Goal: Communication & Community: Answer question/provide support

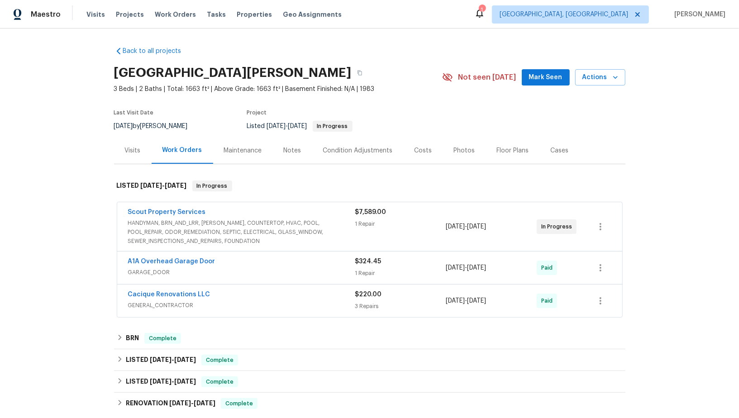
click at [150, 204] on div "Scout Property Services HANDYMAN, BRN_AND_LRR, WELLS, COUNTERTOP, HVAC, POOL, P…" at bounding box center [369, 226] width 505 height 49
click at [151, 210] on link "Scout Property Services" at bounding box center [167, 212] width 78 height 6
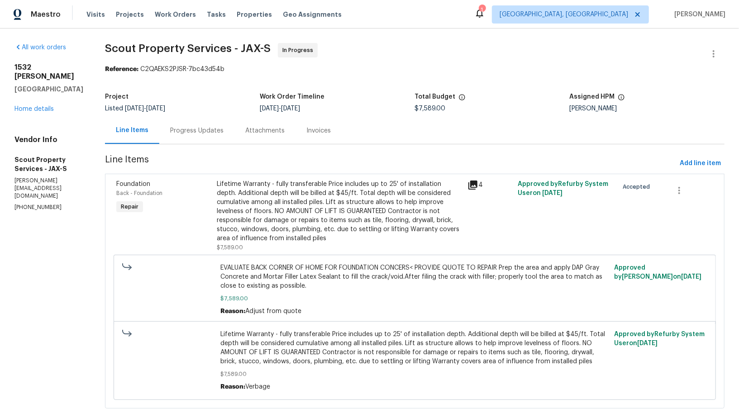
click at [235, 136] on div "Attachments" at bounding box center [264, 130] width 61 height 27
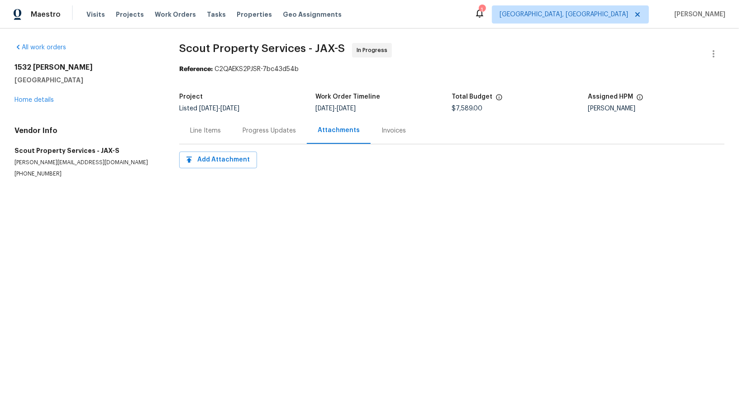
click at [240, 136] on div "Progress Updates" at bounding box center [269, 130] width 75 height 27
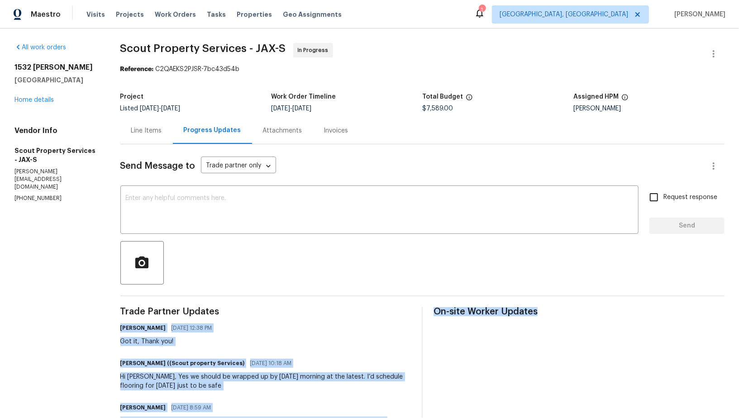
drag, startPoint x: 348, startPoint y: 336, endPoint x: 451, endPoint y: 400, distance: 120.8
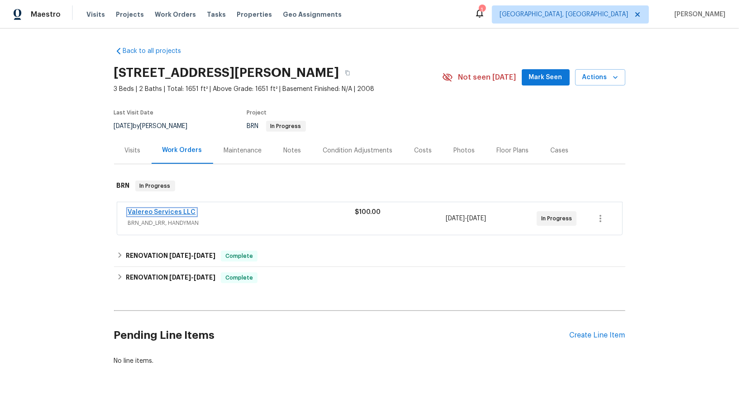
click at [166, 212] on link "Valereo Services LLC" at bounding box center [162, 212] width 68 height 6
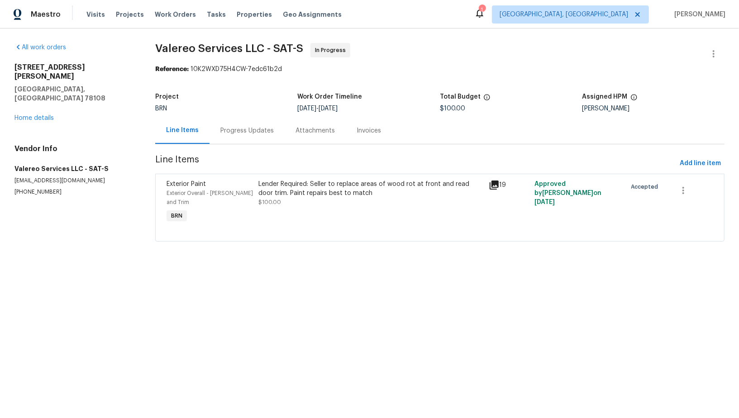
click at [237, 131] on div "Progress Updates" at bounding box center [246, 130] width 53 height 9
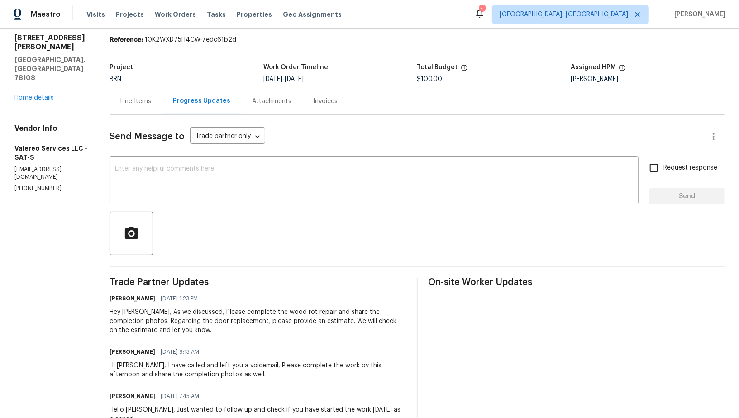
scroll to position [43, 0]
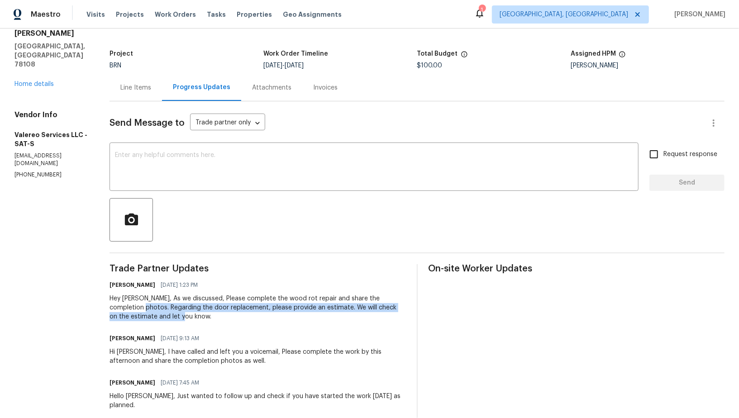
drag, startPoint x: 110, startPoint y: 310, endPoint x: 169, endPoint y: 320, distance: 59.7
click at [169, 320] on div "All work orders 201 Gatewood Trce Cibolo, TX 78108 Home details Vendor Info Val…" at bounding box center [369, 339] width 739 height 707
copy div "Regarding the door replacement, please provide an estimate. We will check on th…"
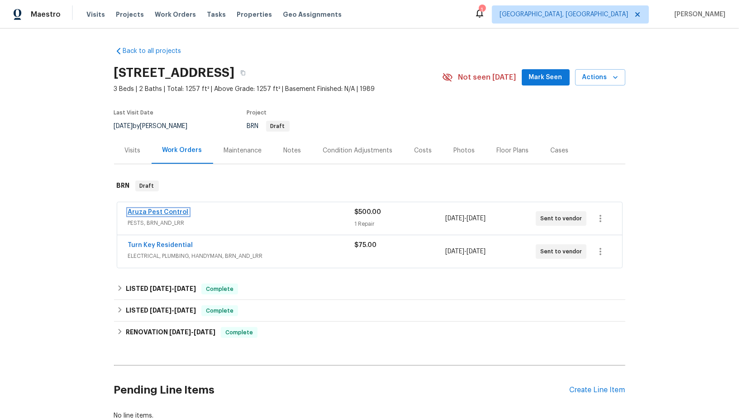
click at [156, 211] on link "Aruza Pest Control" at bounding box center [158, 212] width 61 height 6
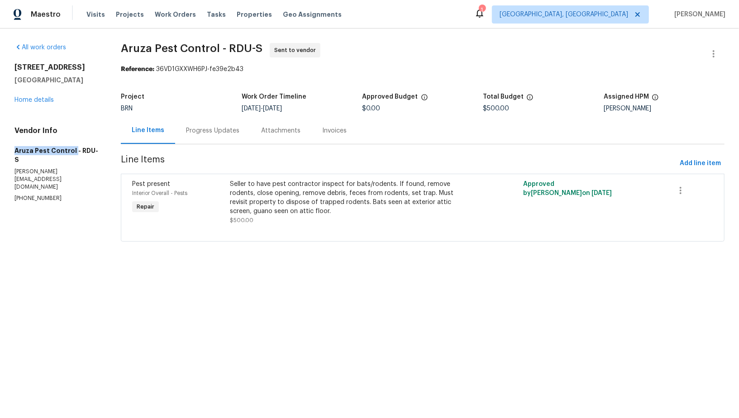
drag, startPoint x: 0, startPoint y: 151, endPoint x: 73, endPoint y: 151, distance: 72.9
click at [73, 151] on div "All work orders 2705 Ramblegate Ln Durham, NC 27705 Home details Vendor Info Ar…" at bounding box center [369, 148] width 739 height 239
copy h5 "Aruza Pest Control"
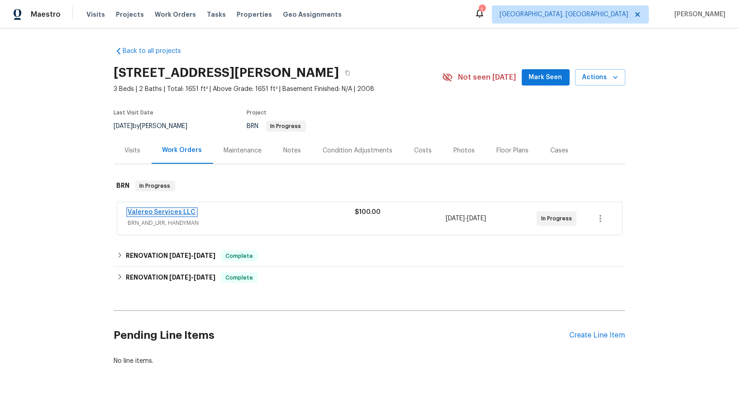
click at [167, 211] on link "Valereo Services LLC" at bounding box center [162, 212] width 68 height 6
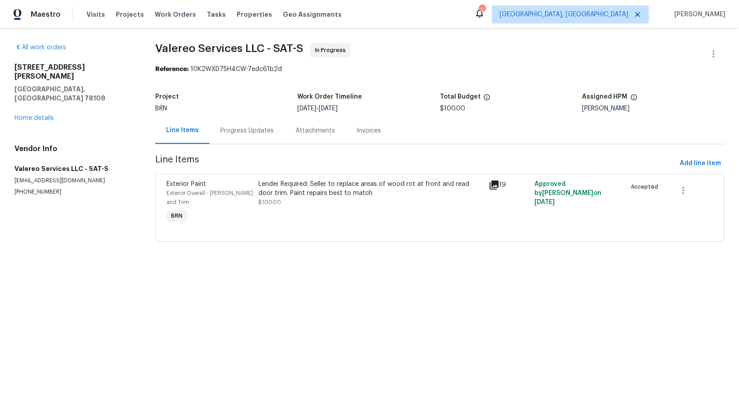
click at [217, 129] on div "Progress Updates" at bounding box center [247, 130] width 75 height 27
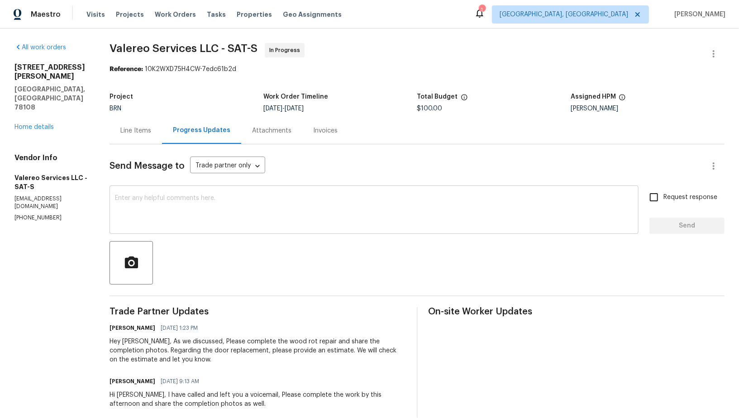
click at [224, 227] on div "x ​" at bounding box center [374, 211] width 529 height 46
drag, startPoint x: 57, startPoint y: 186, endPoint x: 0, endPoint y: 186, distance: 57.5
click at [0, 186] on div "All work orders 201 Gatewood Trce Cibolo, TX 78108 Home details Vendor Info Val…" at bounding box center [369, 382] width 739 height 707
copy p "(512) 415-7642"
click at [159, 215] on textarea "To enrich screen reader interactions, please activate Accessibility in Grammarl…" at bounding box center [374, 211] width 518 height 32
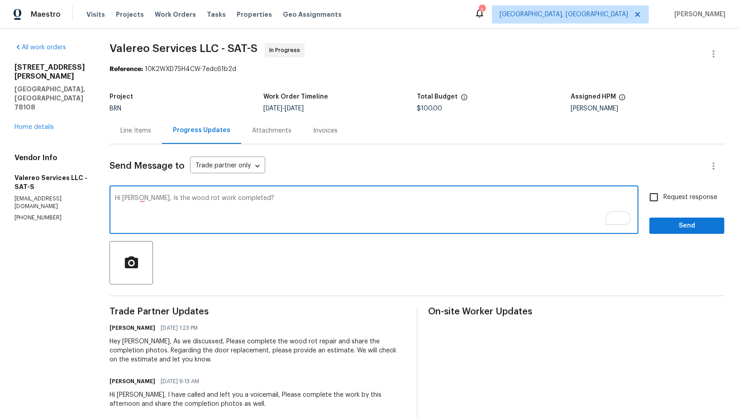
paste textarea "Please share the completion photos, we need to close the property tomorrow morn…"
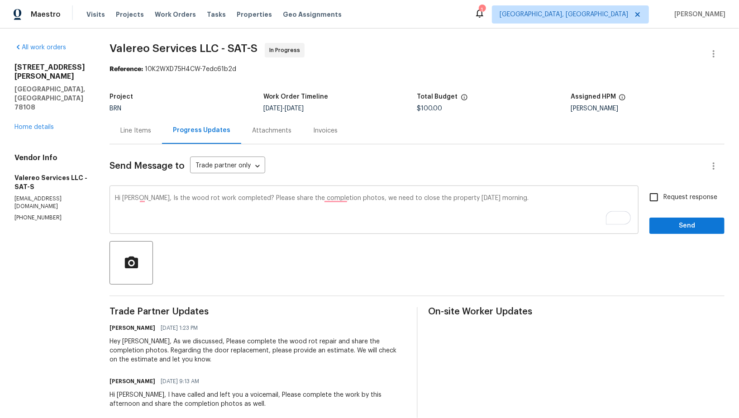
click at [333, 192] on div "Hi Kelly, Is the wood rot work completed? Please share the completion photos, w…" at bounding box center [374, 211] width 529 height 46
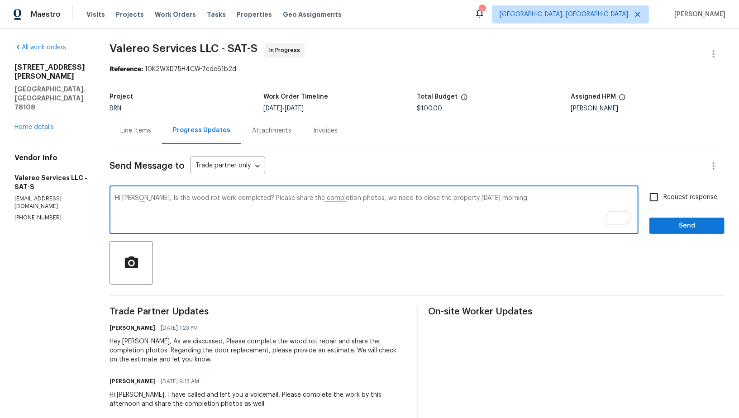
click at [334, 200] on textarea "Hi Kelly, Is the wood rot work completed? Please share the completion photos, w…" at bounding box center [374, 211] width 518 height 32
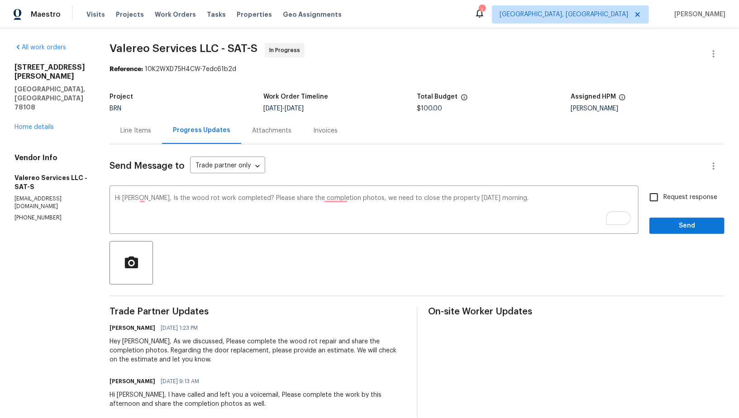
scroll to position [5, 0]
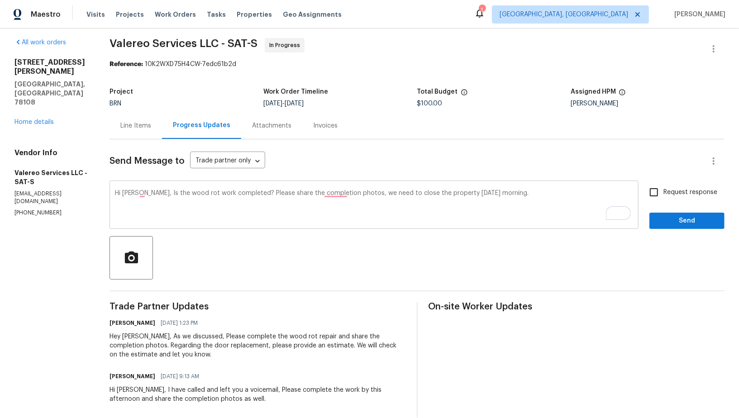
click at [524, 196] on textarea "Hi Kelly, Is the wood rot work completed? Please share the completion photos, w…" at bounding box center [374, 206] width 518 height 32
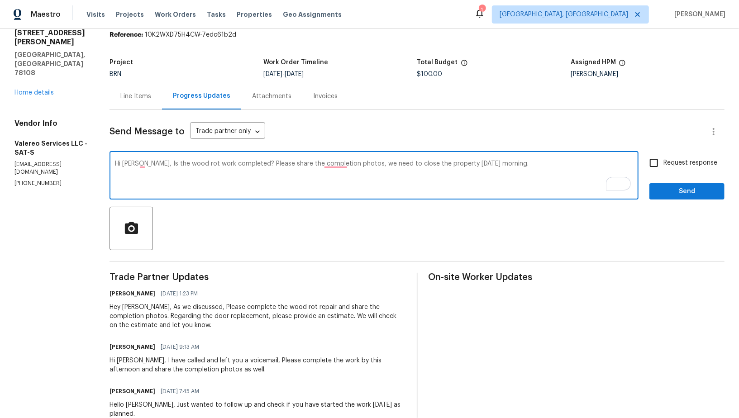
scroll to position [37, 0]
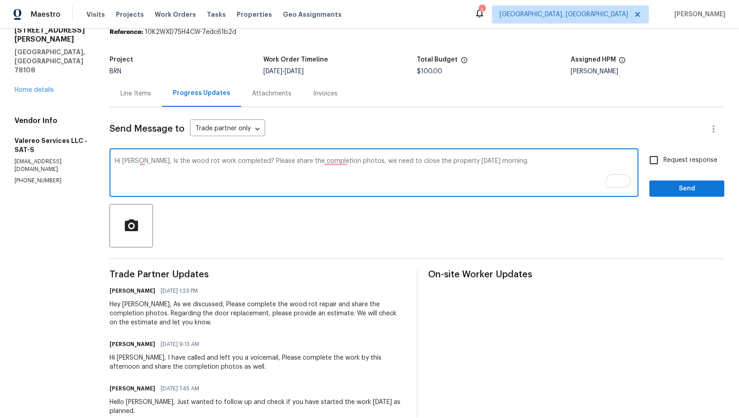
click at [519, 174] on textarea "Hi Kelly, Is the wood rot work completed? Please share the completion photos, w…" at bounding box center [374, 174] width 518 height 32
paste textarea "Also, Regarding the door replacement, please provide an estimate. We will check…"
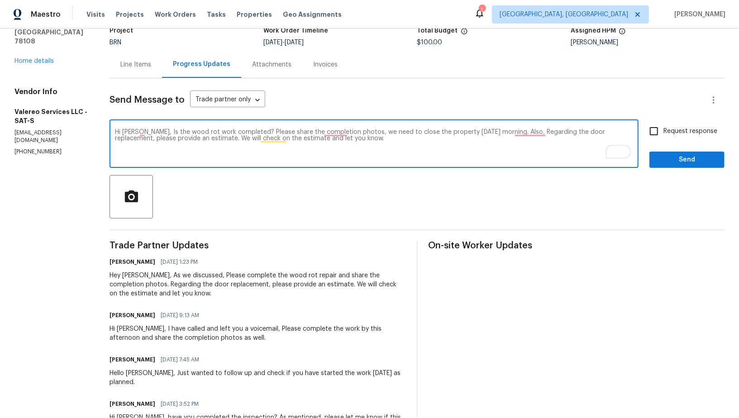
scroll to position [42, 0]
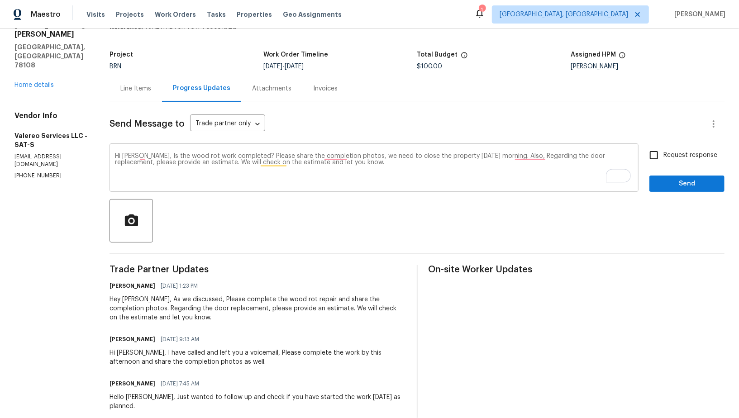
click at [532, 152] on div "Hi Kelly, Is the wood rot work completed? Please share the completion photos, w…" at bounding box center [374, 169] width 529 height 46
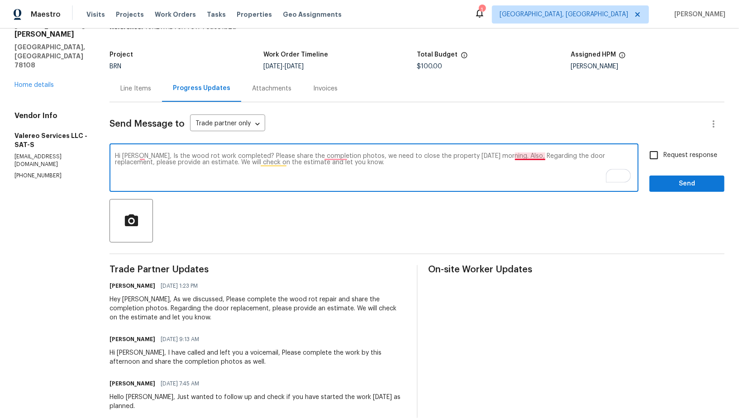
click at [532, 157] on textarea "Hi Kelly, Is the wood rot work completed? Please share the completion photos, w…" at bounding box center [374, 169] width 518 height 32
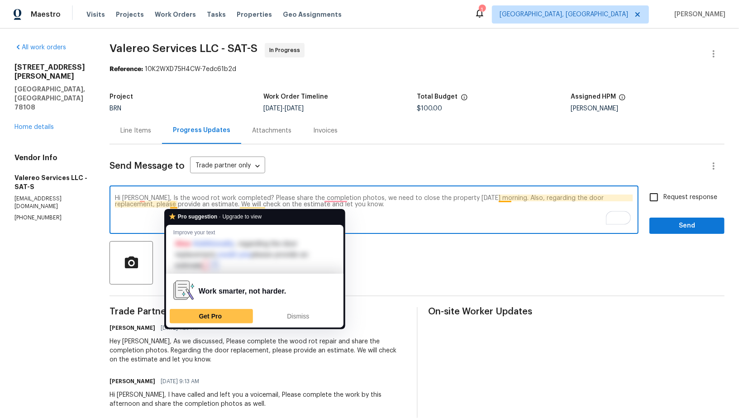
drag, startPoint x: 175, startPoint y: 205, endPoint x: 192, endPoint y: 204, distance: 17.7
click at [192, 204] on textarea "Hi Kelly, Is the wood rot work completed? Please share the completion photos, w…" at bounding box center [374, 211] width 518 height 32
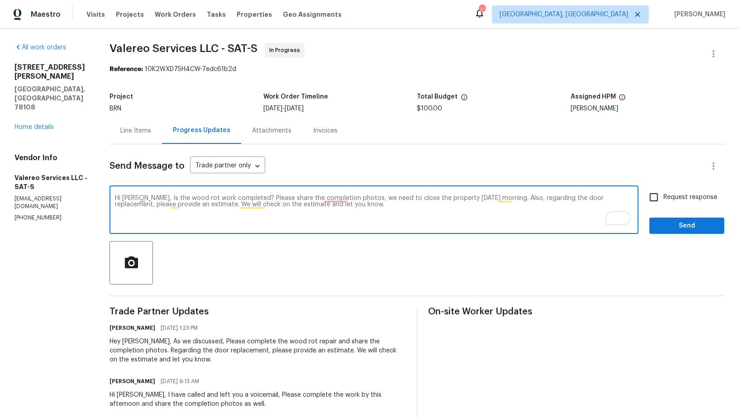
click at [172, 212] on textarea "Hi Kelly, Is the wood rot work completed? Please share the completion photos, w…" at bounding box center [374, 211] width 518 height 32
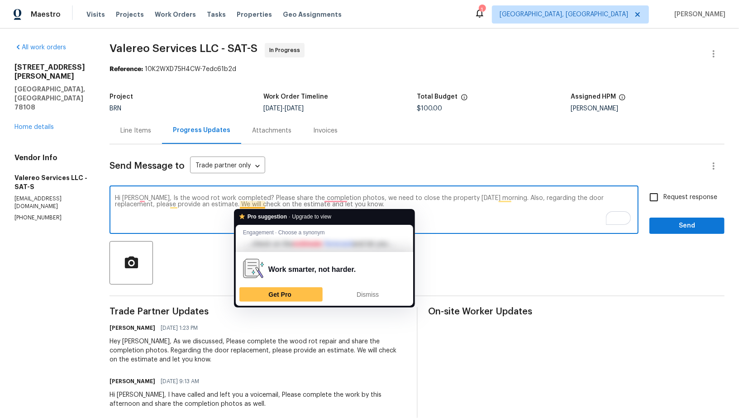
drag, startPoint x: 172, startPoint y: 207, endPoint x: 265, endPoint y: 203, distance: 92.9
click at [265, 203] on textarea "Hi Kelly, Is the wood rot work completed? Please share the completion photos, w…" at bounding box center [374, 211] width 518 height 32
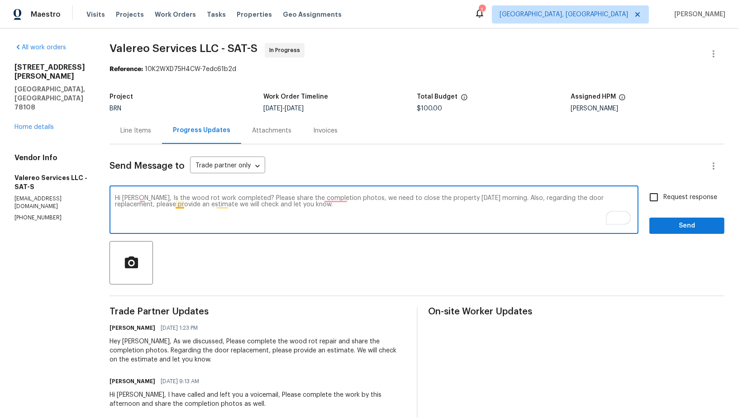
click at [179, 204] on textarea "Hi Kelly, Is the wood rot work completed? Please share the completion photos, w…" at bounding box center [374, 211] width 518 height 32
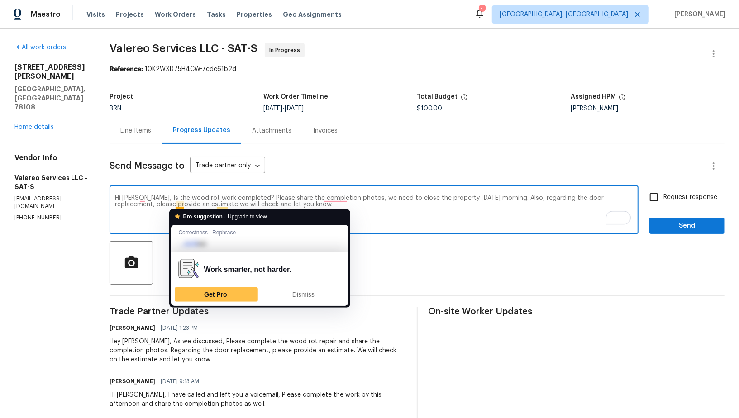
click at [183, 205] on textarea "Hi Kelly, Is the wood rot work completed? Please share the completion photos, w…" at bounding box center [374, 211] width 518 height 32
click at [182, 204] on textarea "Hi Kelly, Is the wood rot work completed? Please share the completion photos, w…" at bounding box center [374, 211] width 518 height 32
click at [400, 218] on textarea "Hi Kelly, Is the wood rot work completed? Please share the completion photos, w…" at bounding box center [374, 211] width 518 height 32
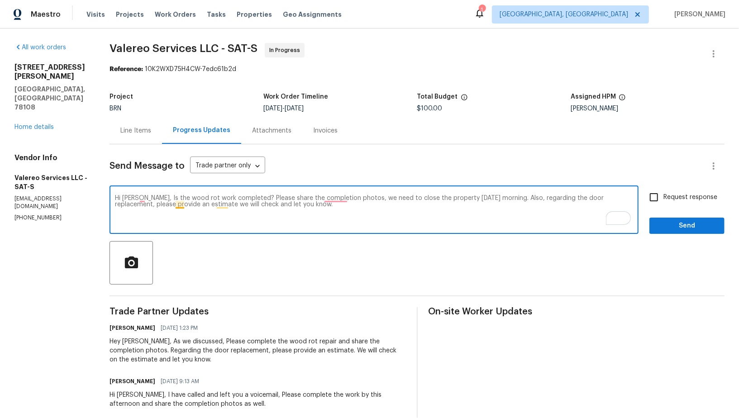
click at [180, 205] on textarea "Hi Kelly, Is the wood rot work completed? Please share the completion photos, w…" at bounding box center [374, 211] width 518 height 32
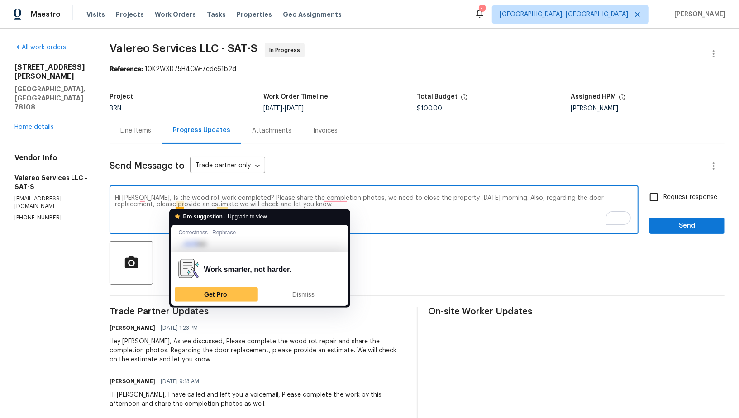
click at [134, 225] on textarea "Hi Kelly, Is the wood rot work completed? Please share the completion photos, w…" at bounding box center [374, 211] width 518 height 32
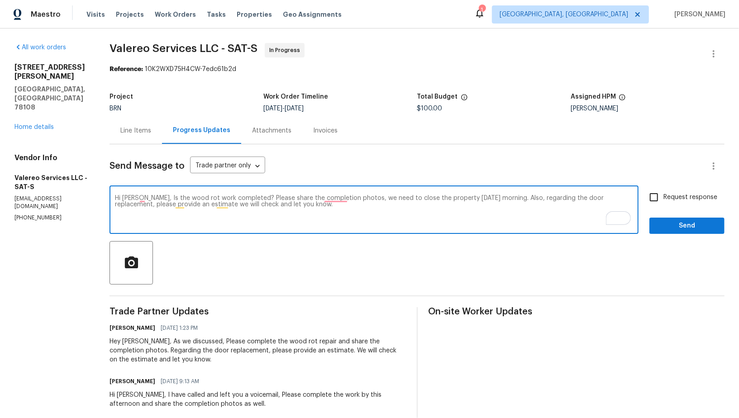
click at [285, 207] on textarea "Hi Kelly, Is the wood rot work completed? Please share the completion photos, w…" at bounding box center [374, 211] width 518 height 32
click at [173, 204] on textarea "Hi Kelly, Is the wood rot work completed? Please share the completion photos, w…" at bounding box center [374, 211] width 518 height 32
click at [288, 220] on textarea "Hi Kelly, Is the wood rot work completed? Please share the completion photos, w…" at bounding box center [374, 211] width 518 height 32
click at [184, 208] on textarea "Hi Kelly, Is the wood rot work completed? Please share the completion photos, w…" at bounding box center [374, 211] width 518 height 32
click at [181, 201] on textarea "Hi Kelly, Is the wood rot work completed? Please share the completion photos, w…" at bounding box center [374, 211] width 518 height 32
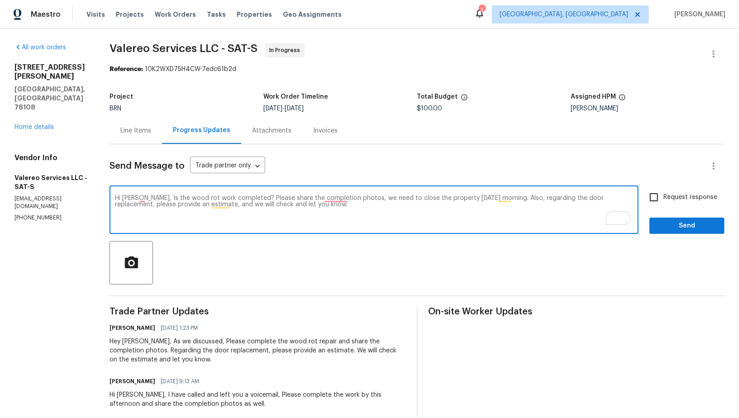
click at [292, 204] on textarea "Hi Kelly, Is the wood rot work completed? Please share the completion photos, w…" at bounding box center [374, 211] width 518 height 32
click at [192, 205] on textarea "Hi Kelly, Is the wood rot work completed? Please share the completion photos, w…" at bounding box center [374, 211] width 518 height 32
type textarea "Hi Kelly, Is the wood rot work completed? Please share the completion photos, w…"
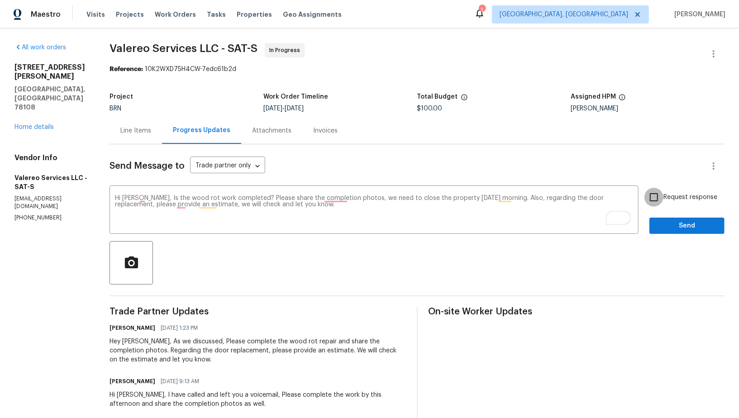
click at [654, 195] on input "Request response" at bounding box center [653, 197] width 19 height 19
checkbox input "true"
click at [691, 243] on div at bounding box center [417, 262] width 615 height 43
click at [687, 232] on button "Send" at bounding box center [686, 226] width 75 height 17
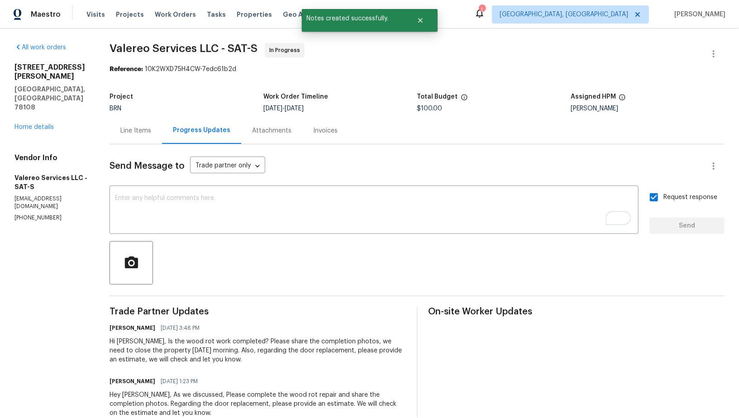
click at [148, 131] on div "Line Items" at bounding box center [135, 130] width 31 height 9
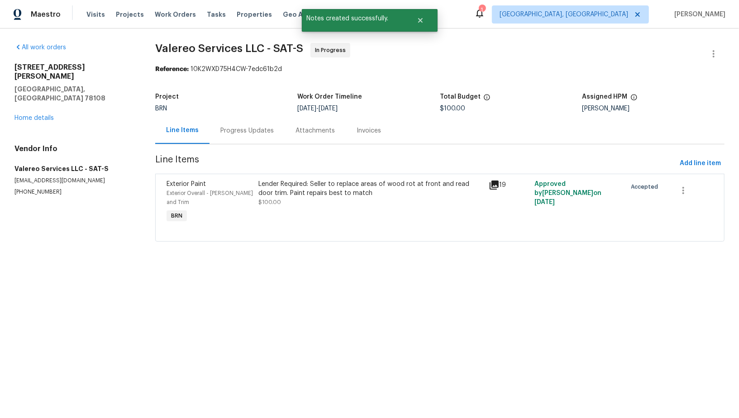
click at [249, 125] on div "Progress Updates" at bounding box center [247, 130] width 75 height 27
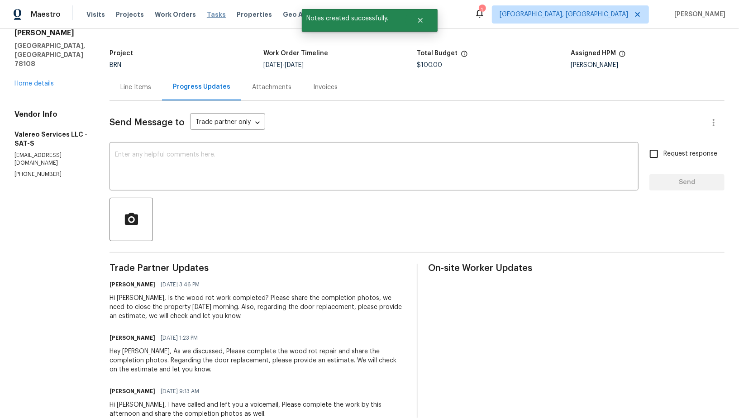
scroll to position [48, 0]
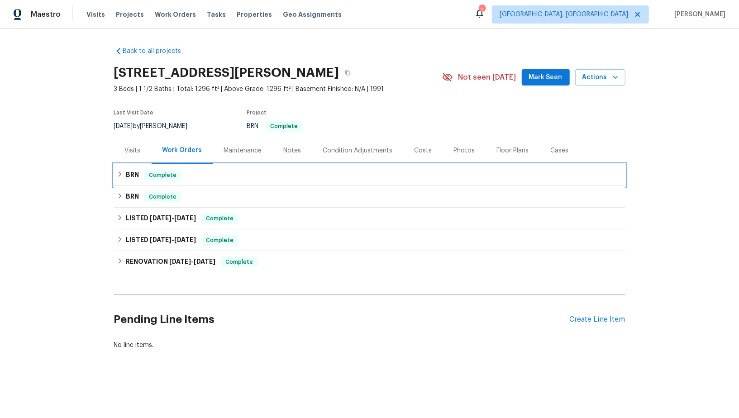
click at [121, 172] on icon at bounding box center [120, 174] width 6 height 6
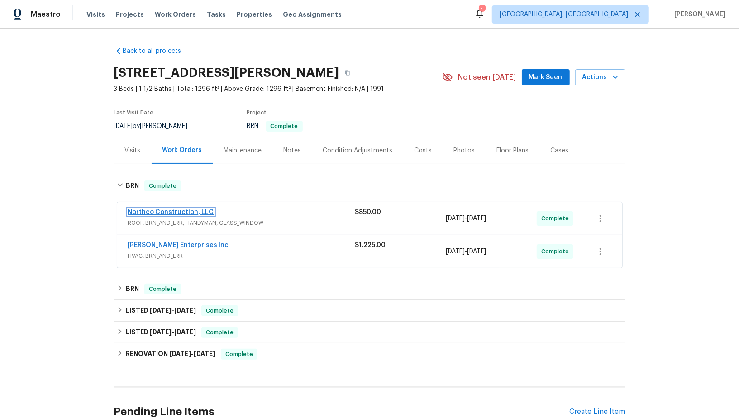
click at [149, 210] on link "Northco Construction, LLC" at bounding box center [171, 212] width 86 height 6
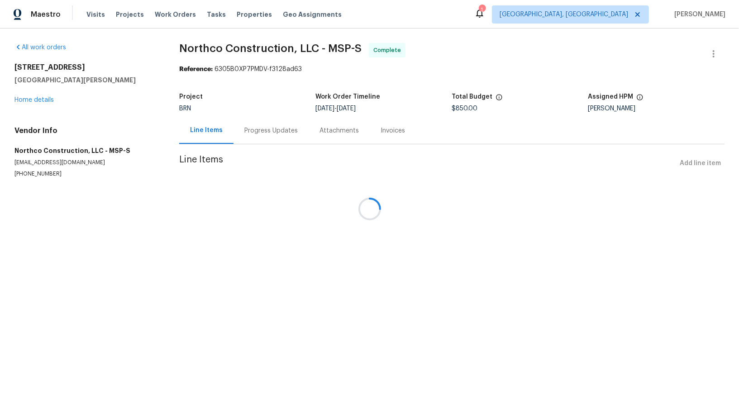
click at [245, 138] on div at bounding box center [369, 209] width 739 height 418
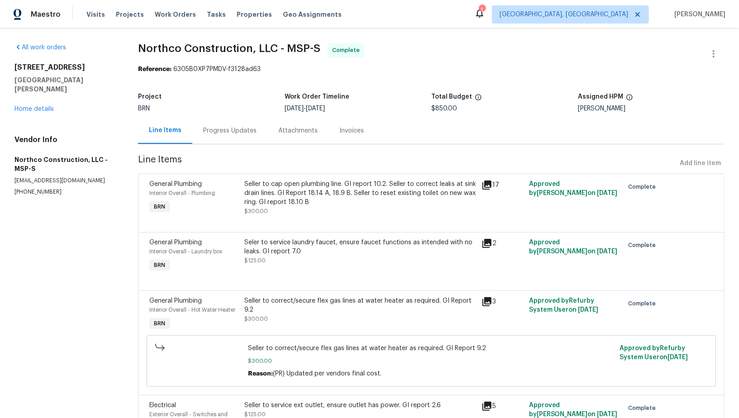
click at [245, 138] on div "Progress Updates" at bounding box center [229, 130] width 75 height 27
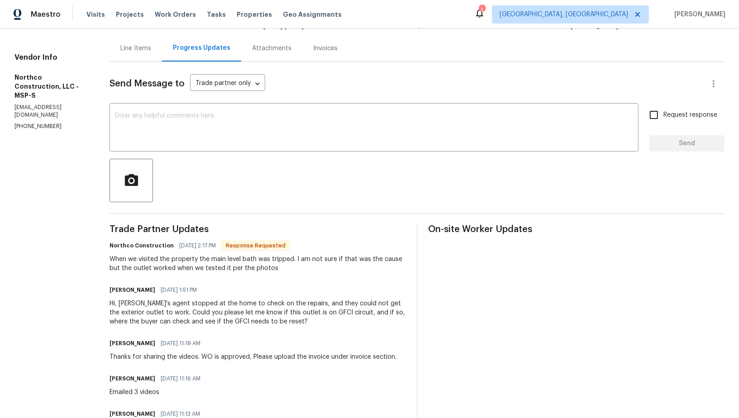
scroll to position [85, 0]
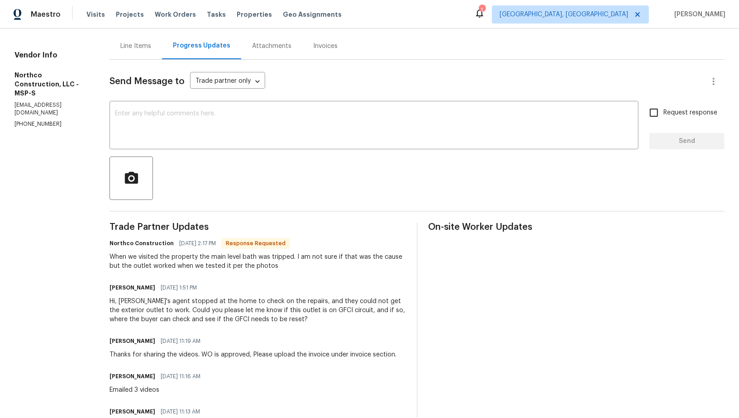
click at [277, 268] on div "When we visited the property the main level bath was tripped. I am not sure if …" at bounding box center [258, 262] width 296 height 18
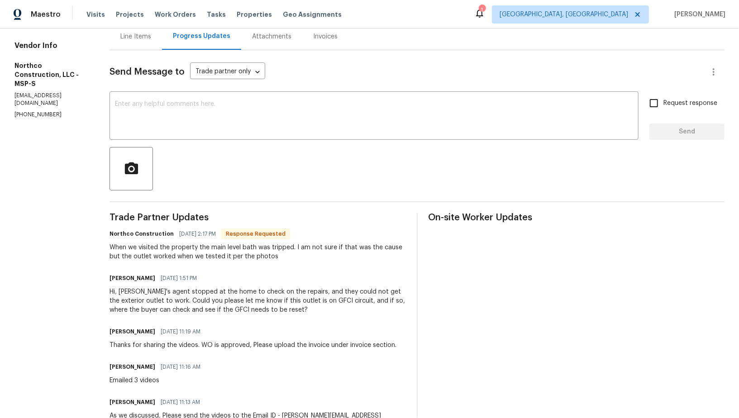
scroll to position [87, 0]
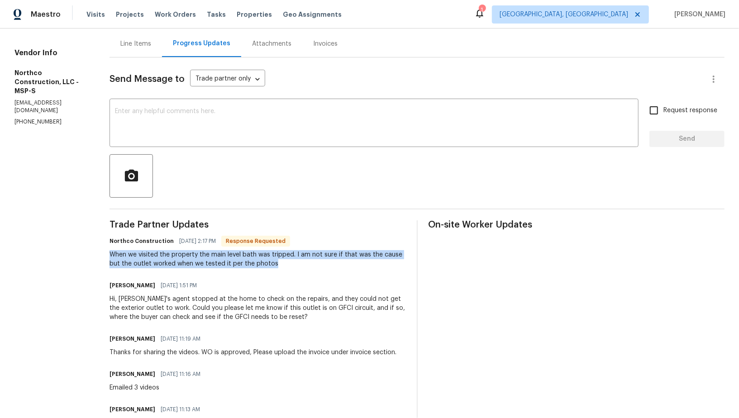
drag, startPoint x: 110, startPoint y: 253, endPoint x: 278, endPoint y: 266, distance: 168.9
copy div "When we visited the property the main level bath was tripped. I am not sure if …"
click at [191, 128] on textarea at bounding box center [374, 124] width 518 height 32
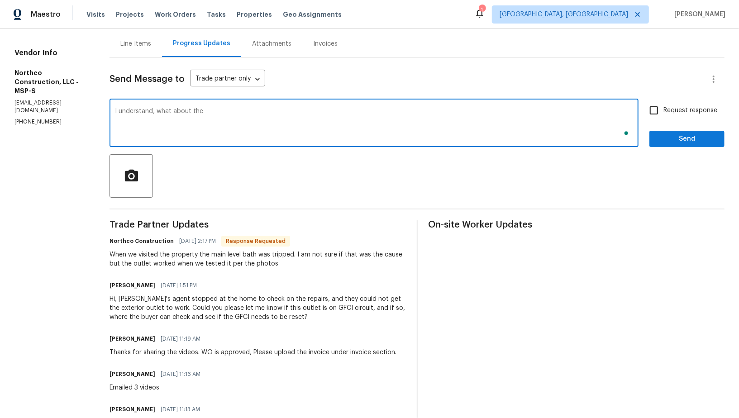
scroll to position [112, 0]
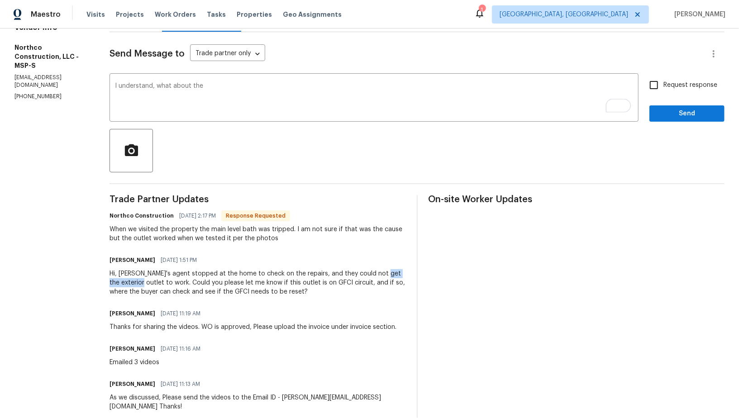
drag, startPoint x: 377, startPoint y: 273, endPoint x: 129, endPoint y: 284, distance: 249.2
click at [129, 284] on div "Hi, Buyer's agent stopped at the home to check on the repairs, and they could n…" at bounding box center [258, 282] width 296 height 27
copy div "exterior outlet"
click at [215, 96] on textarea "I understand, what about the" at bounding box center [374, 99] width 518 height 32
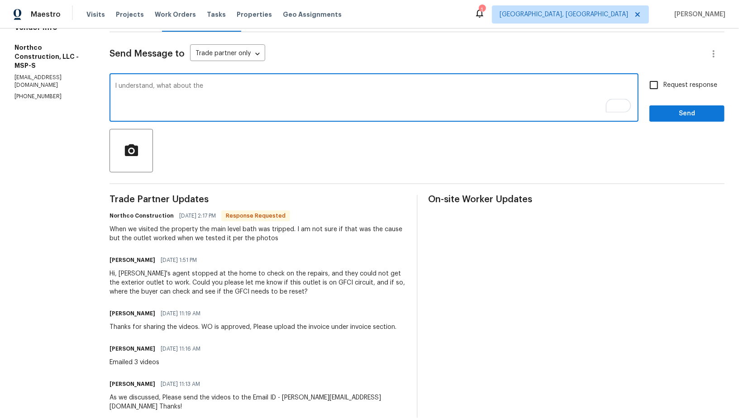
paste textarea "exterior outlet"
click at [165, 86] on textarea "I understand, what about the exterior outlet?" at bounding box center [374, 99] width 518 height 32
click at [268, 87] on textarea "I understand. What about the exterior outlet?" at bounding box center [374, 99] width 518 height 32
drag, startPoint x: 158, startPoint y: 86, endPoint x: 110, endPoint y: 80, distance: 49.2
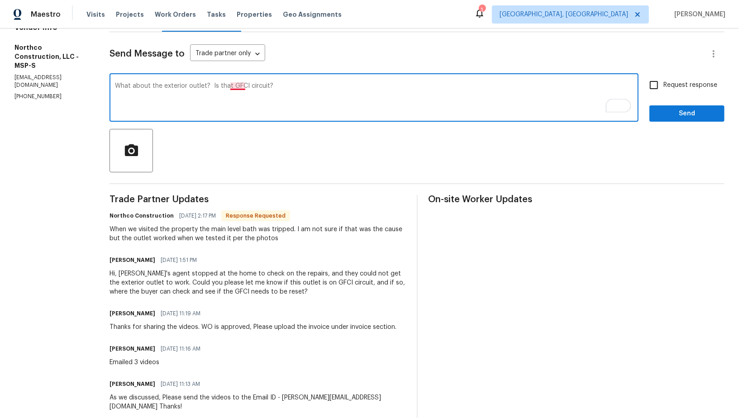
click at [237, 86] on textarea "What about the exterior outlet? Is that GFCI circuit?" at bounding box center [374, 99] width 518 height 32
click at [298, 88] on textarea "What about the exterior outlet? Is that a GFCI circuit?" at bounding box center [374, 99] width 518 height 32
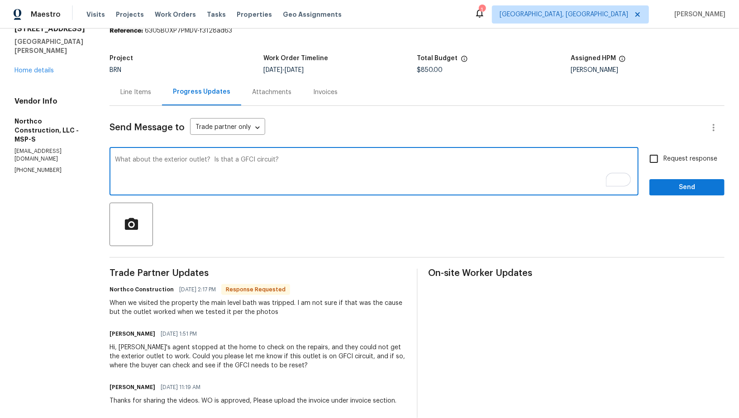
type textarea "What about the exterior outlet? Is that a GFCI circuit?"
click at [662, 160] on input "Request response" at bounding box center [653, 158] width 19 height 19
checkbox input "true"
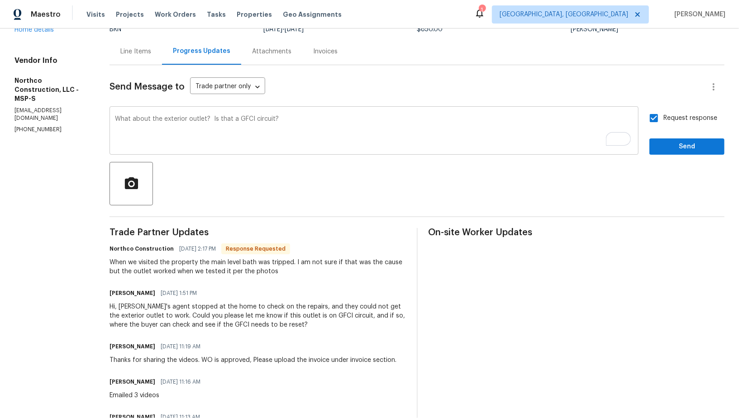
scroll to position [90, 0]
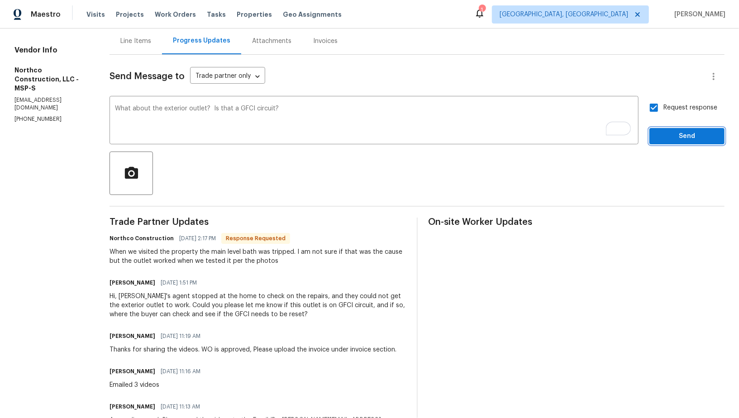
click at [656, 140] on button "Send" at bounding box center [686, 136] width 75 height 17
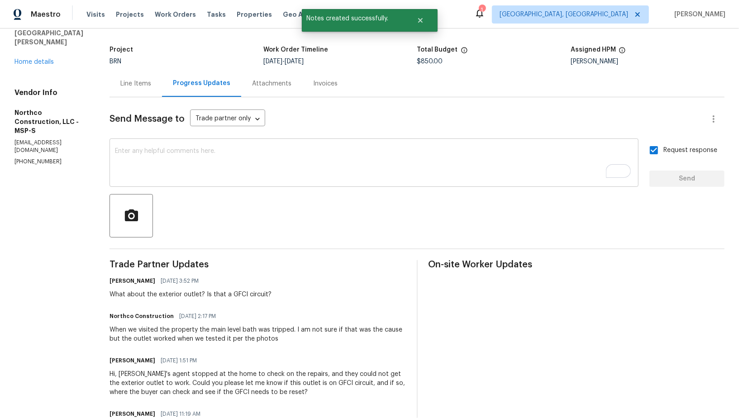
scroll to position [53, 0]
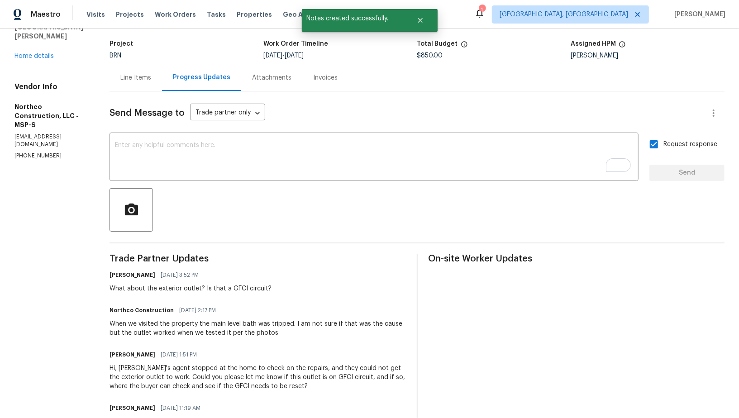
click at [139, 76] on div "Line Items" at bounding box center [135, 77] width 31 height 9
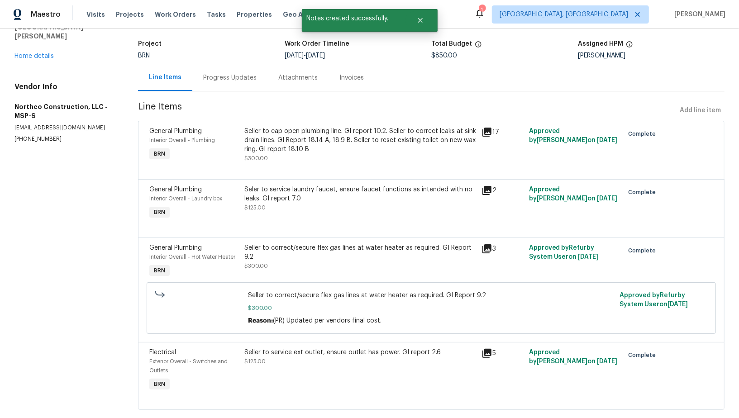
scroll to position [70, 0]
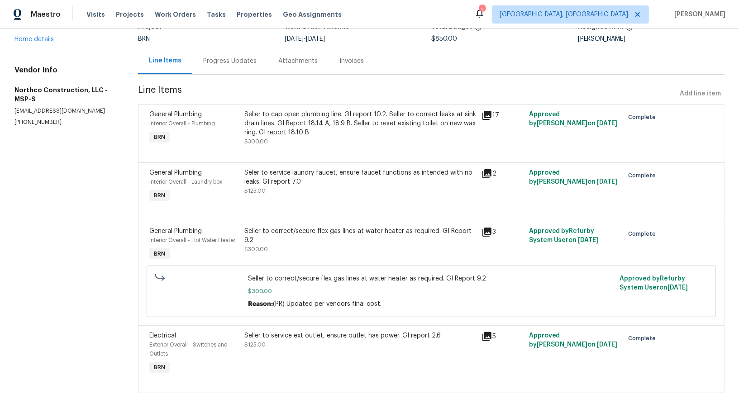
click at [278, 350] on div "Seller to service ext outlet, ensure outlet has power. GI report 2.6 $125.00" at bounding box center [360, 354] width 237 height 51
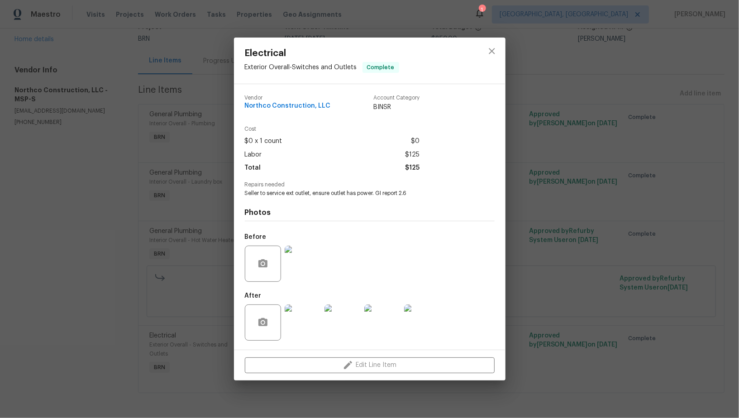
click at [309, 272] on img at bounding box center [303, 264] width 36 height 36
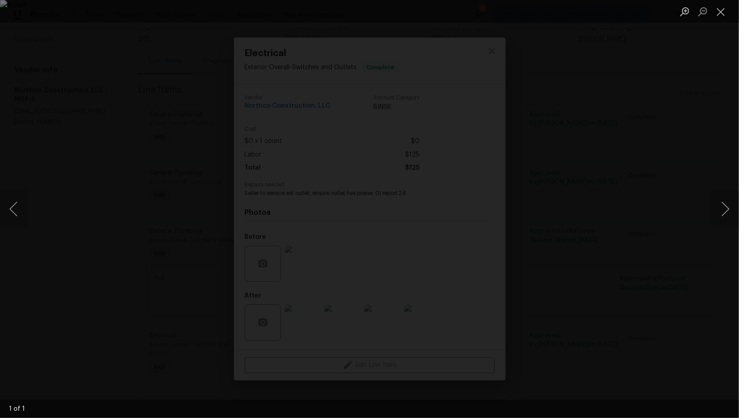
click at [488, 323] on div "Lightbox" at bounding box center [369, 209] width 739 height 418
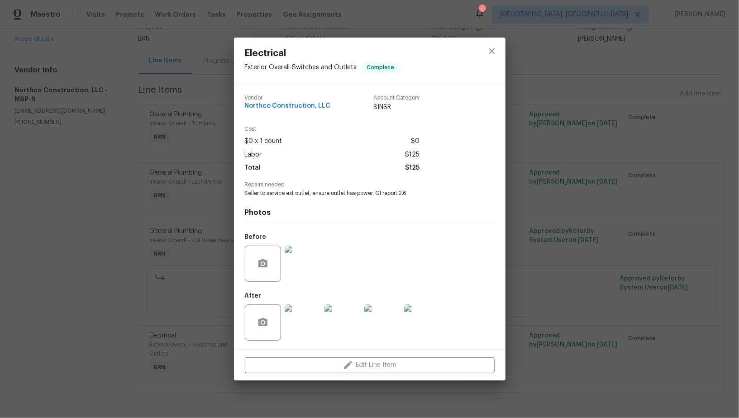
click at [304, 323] on img at bounding box center [303, 323] width 36 height 36
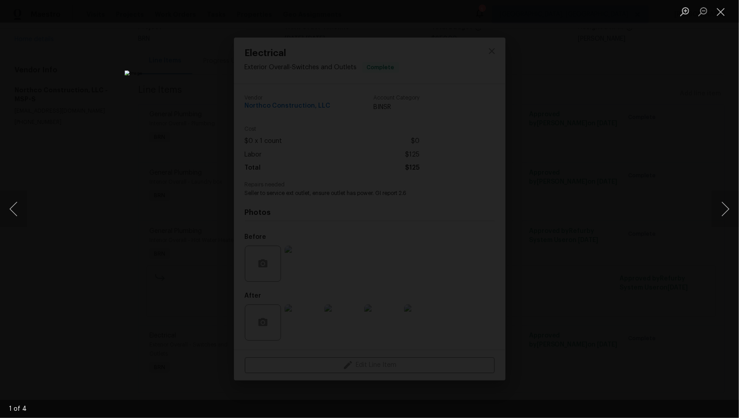
click at [585, 244] on div "Lightbox" at bounding box center [369, 209] width 739 height 418
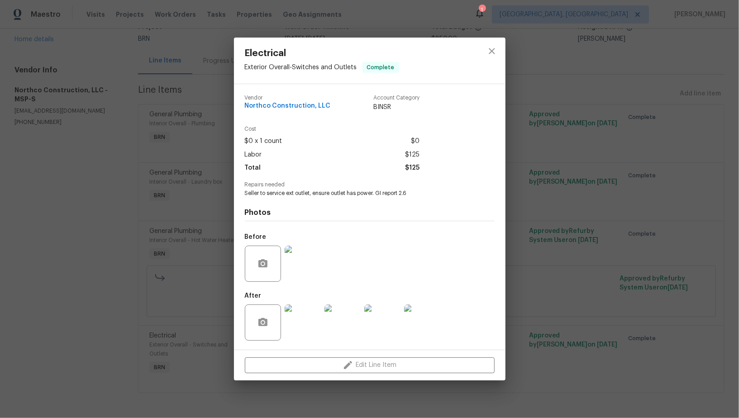
click at [585, 244] on div "Electrical Exterior Overall - Switches and Outlets Complete Vendor Northco Cons…" at bounding box center [369, 209] width 739 height 418
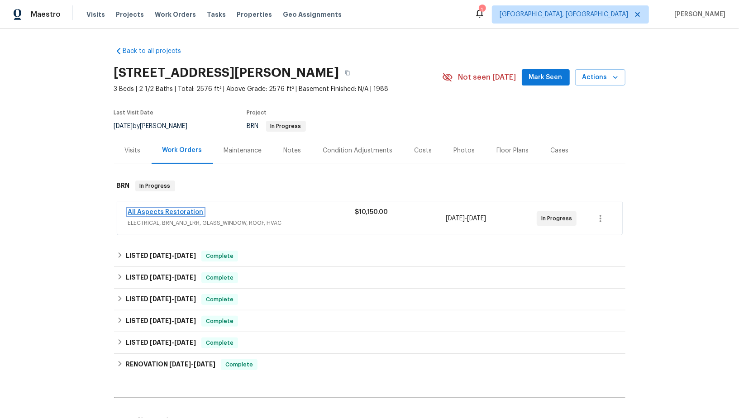
click at [171, 214] on link "All Aspects Restoration" at bounding box center [166, 212] width 76 height 6
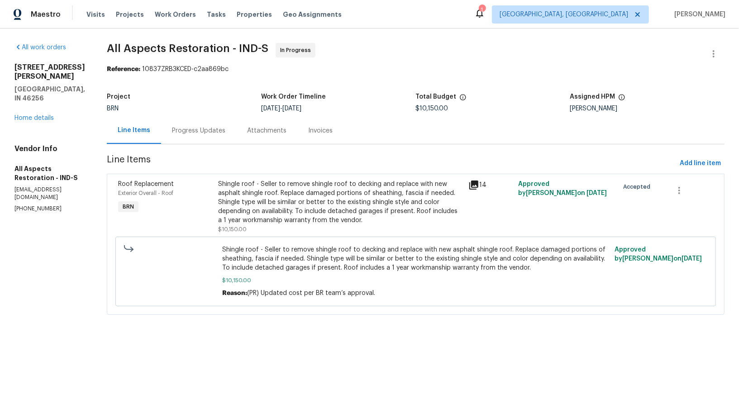
click at [220, 132] on div "Progress Updates" at bounding box center [198, 130] width 53 height 9
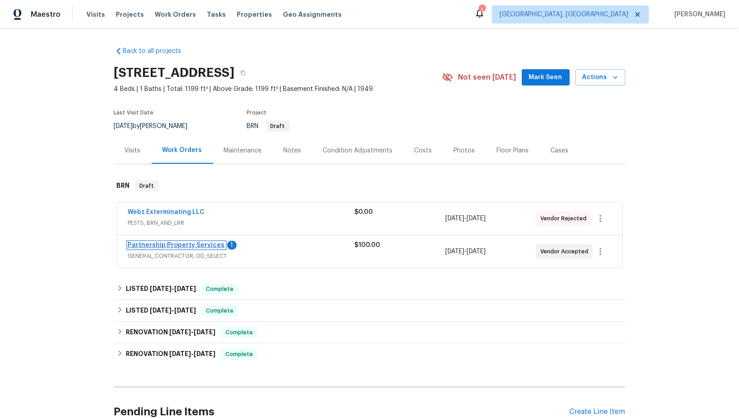
click at [195, 244] on link "Partnership Property Services" at bounding box center [176, 245] width 97 height 6
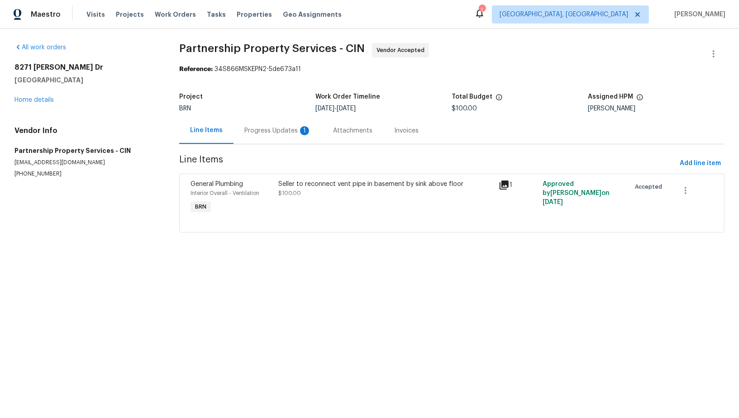
click at [266, 131] on div "Progress Updates 1" at bounding box center [277, 130] width 67 height 9
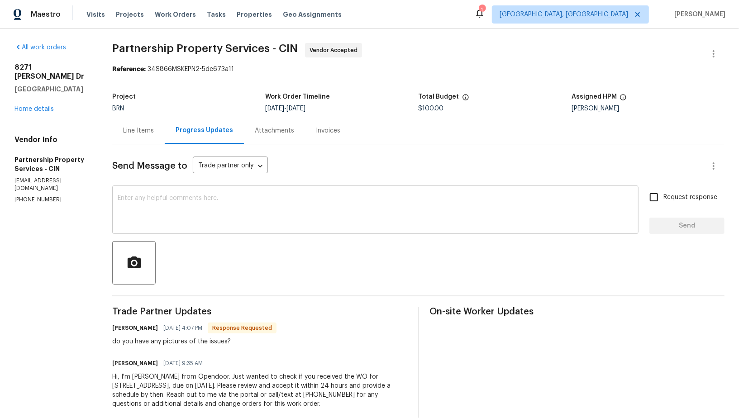
click at [249, 195] on textarea at bounding box center [376, 211] width 516 height 32
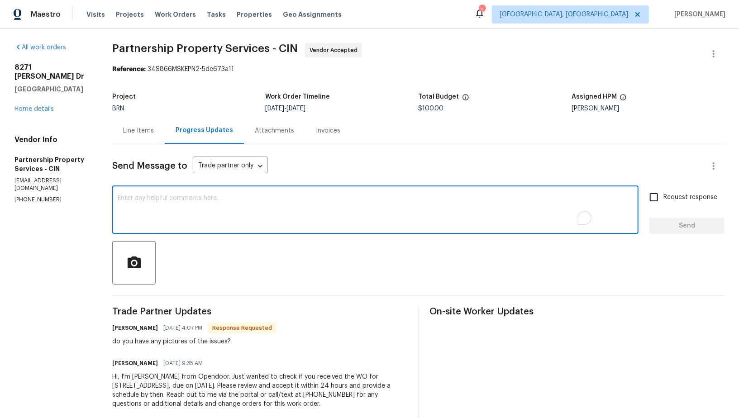
click at [154, 126] on div "Line Items" at bounding box center [138, 130] width 31 height 9
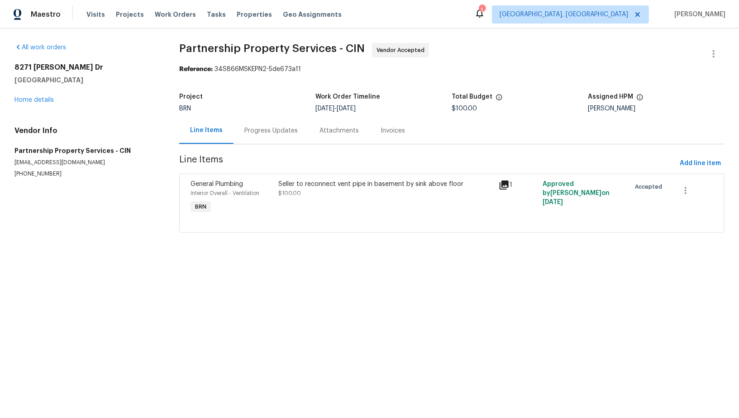
click at [368, 213] on div "Seller to reconnect vent pipe in basement by sink above floor $100.00" at bounding box center [386, 198] width 220 height 42
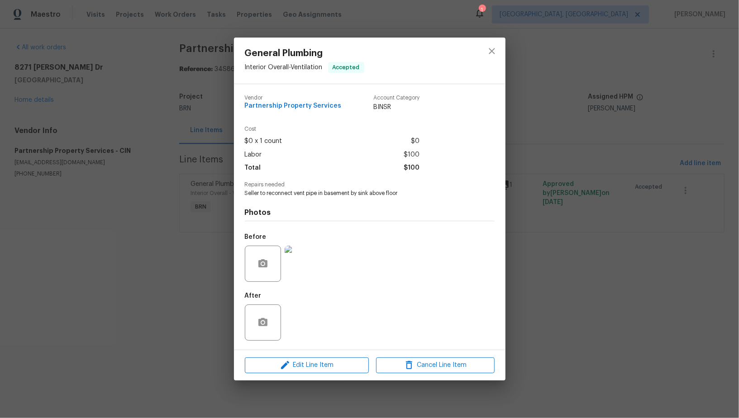
click at [312, 274] on img at bounding box center [303, 264] width 36 height 36
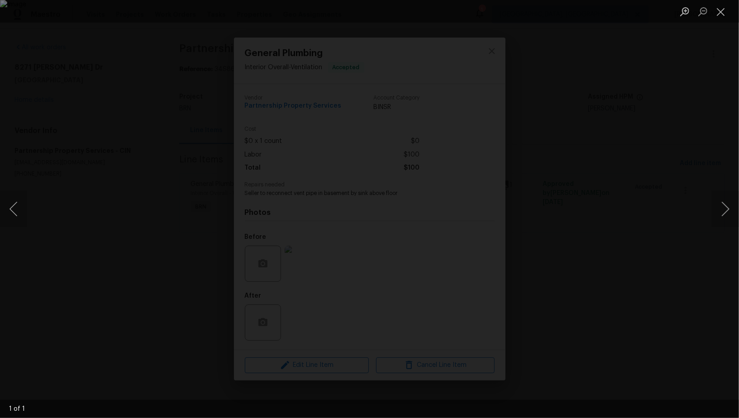
click at [526, 344] on div "Lightbox" at bounding box center [369, 209] width 739 height 418
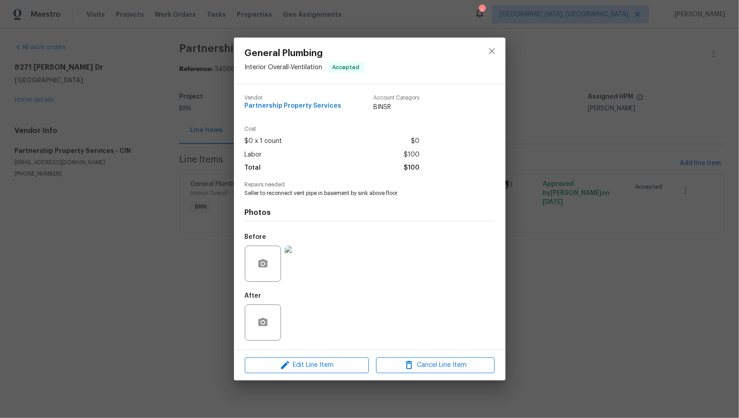
click at [526, 344] on div "General Plumbing Interior Overall - Ventilation Accepted Vendor Partnership Pro…" at bounding box center [369, 209] width 739 height 418
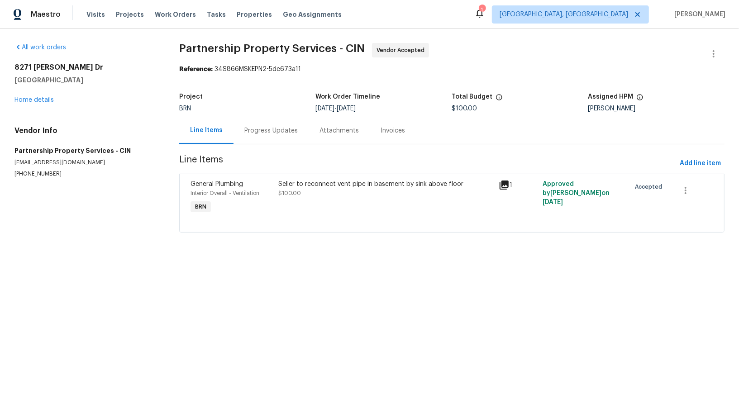
click at [265, 141] on div "Progress Updates" at bounding box center [271, 130] width 75 height 27
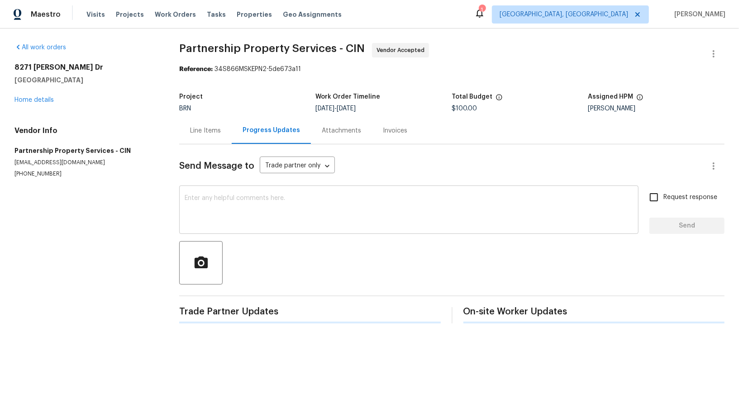
click at [247, 218] on textarea at bounding box center [409, 211] width 449 height 32
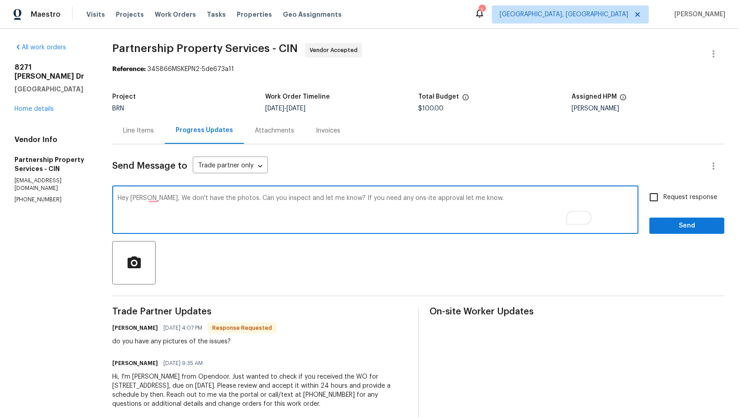
click at [431, 198] on textarea "Hey Ryan, We don't have the photos. Can you inspect and let me know? If you nee…" at bounding box center [376, 211] width 516 height 32
click at [450, 200] on textarea "Hey Ryan, We don't have the photos. Can you inspect and let me know? If you nee…" at bounding box center [376, 211] width 516 height 32
click at [456, 198] on textarea "Hey Ryan, We don't have the photos. Can you inspect and let me know? If you nee…" at bounding box center [376, 211] width 516 height 32
click at [527, 204] on textarea "Hey Ryan, We don't have the photos. Can you inspect and let me know? If you nee…" at bounding box center [376, 211] width 516 height 32
click at [195, 198] on textarea "Hey Ryan, We don't have the photos. Can you inspect and let me know? If you nee…" at bounding box center [376, 211] width 516 height 32
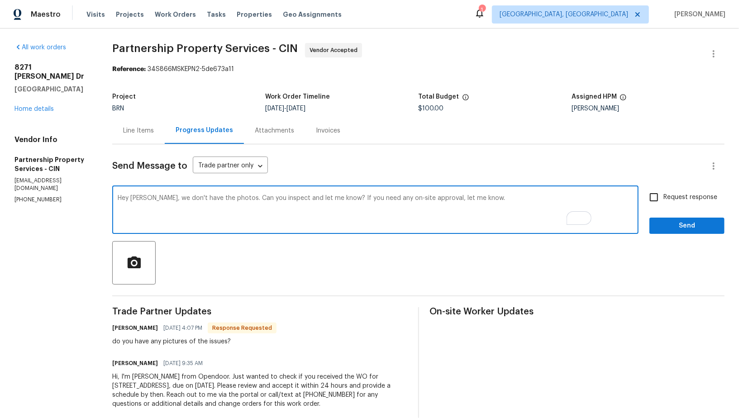
type textarea "Hey Ryan, we don't have the photos. Can you inspect and let me know? If you nee…"
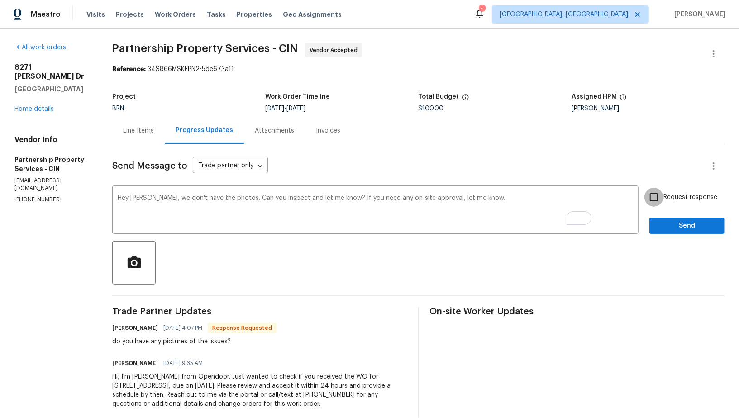
click at [657, 198] on input "Request response" at bounding box center [653, 197] width 19 height 19
checkbox input "true"
click at [669, 227] on span "Send" at bounding box center [687, 225] width 61 height 11
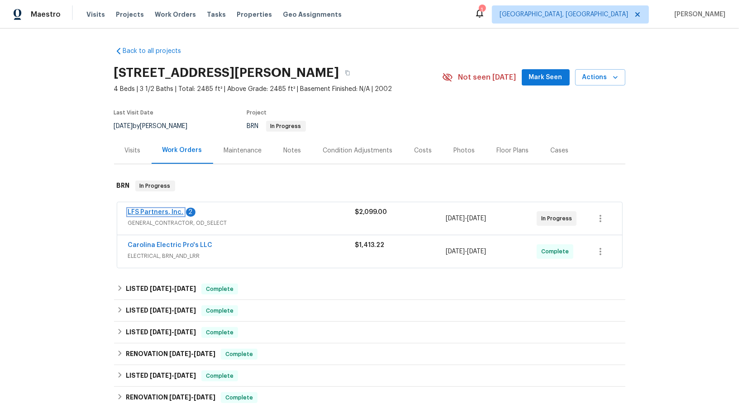
click at [160, 209] on link "LFS Partners, Inc." at bounding box center [156, 212] width 56 height 6
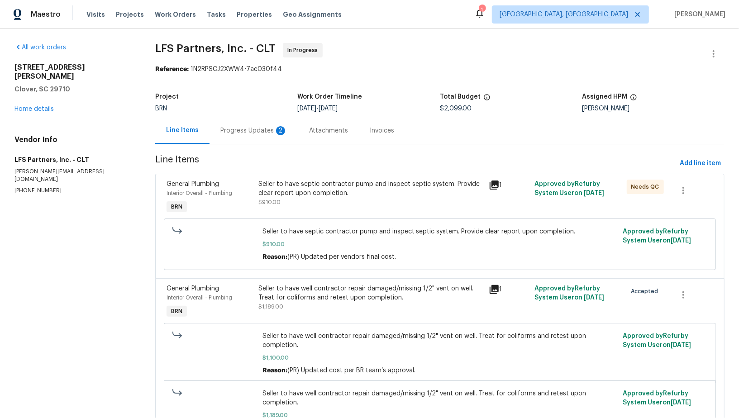
click at [248, 136] on div "Progress Updates 2" at bounding box center [254, 130] width 89 height 27
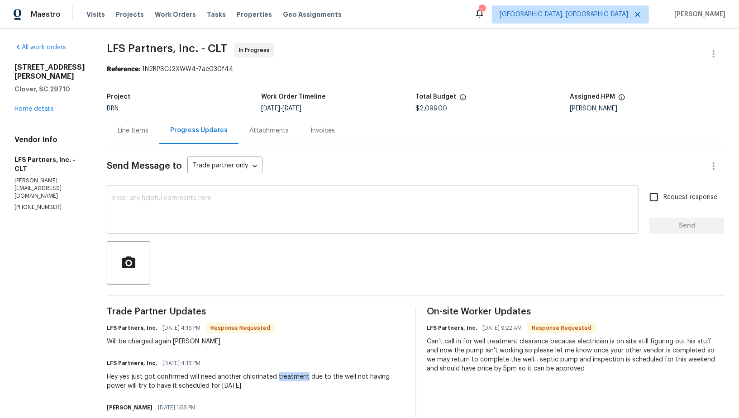
click at [203, 220] on textarea at bounding box center [372, 211] width 521 height 32
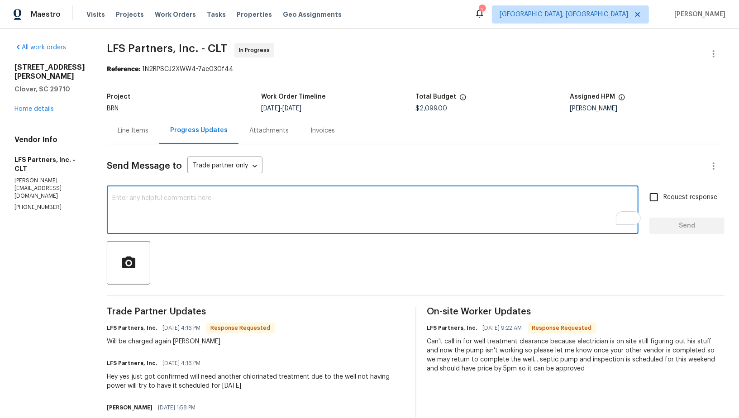
click at [196, 208] on textarea "To enrich screen reader interactions, please activate Accessibility in Grammarl…" at bounding box center [372, 211] width 521 height 32
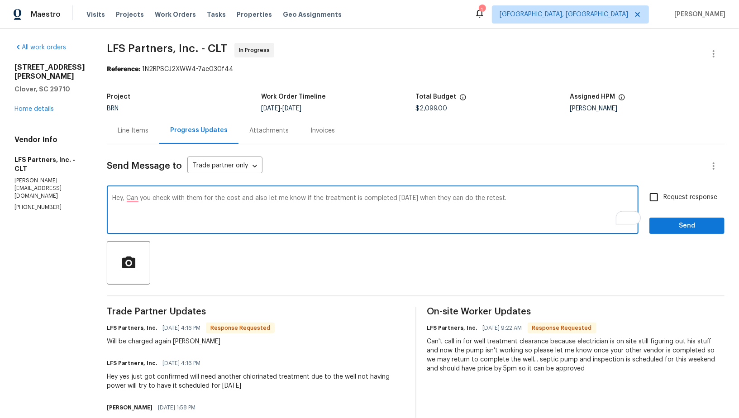
type textarea "Hey, Can you check with them for the cost and also let me know if the treatment…"
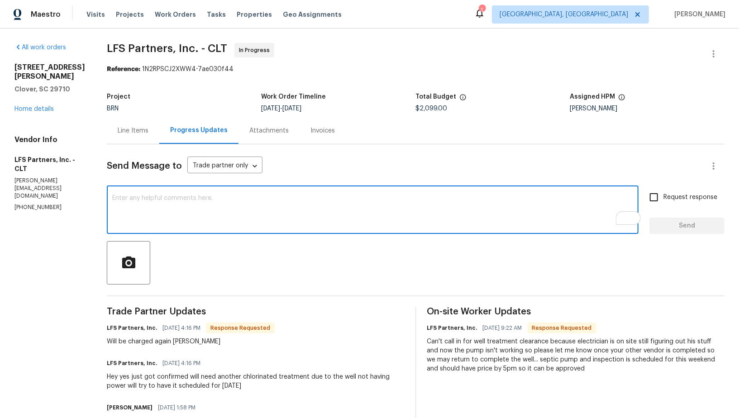
paste textarea "Hey, can you check with them on the cost and also confirm when they can do the …"
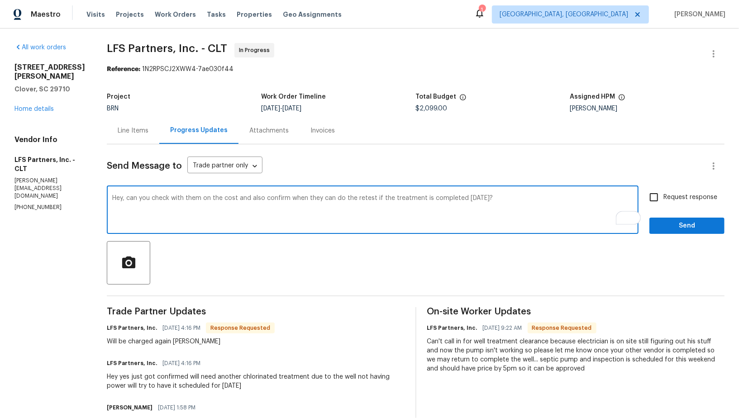
click at [509, 214] on textarea "Hey, can you check with them on the cost and also confirm when they can do the …" at bounding box center [372, 211] width 521 height 32
click at [511, 203] on textarea "Hey, can you check with them on the cost and also confirm when they can do the …" at bounding box center [372, 211] width 521 height 32
type textarea "Hey, can you check with them on the cost and also confirm when they can do the …"
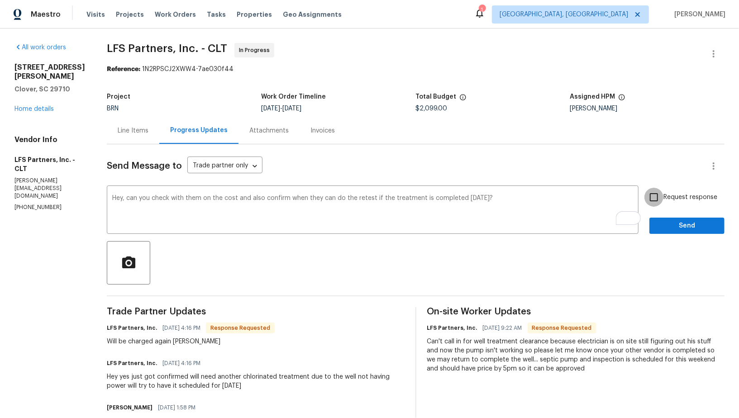
click at [653, 190] on input "Request response" at bounding box center [653, 197] width 19 height 19
checkbox input "true"
click at [542, 210] on textarea "Hey, can you check with them on the cost and also confirm when they can do the …" at bounding box center [372, 211] width 521 height 32
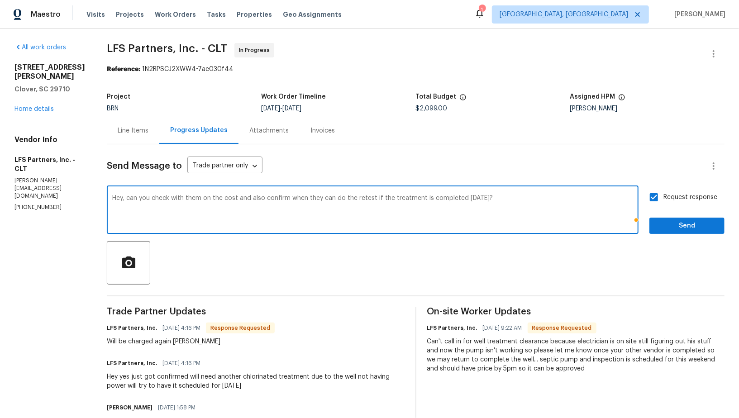
type textarea "Hey, can you check with them on the cost and also confirm when they can do the …"
click at [696, 227] on span "Send" at bounding box center [687, 225] width 61 height 11
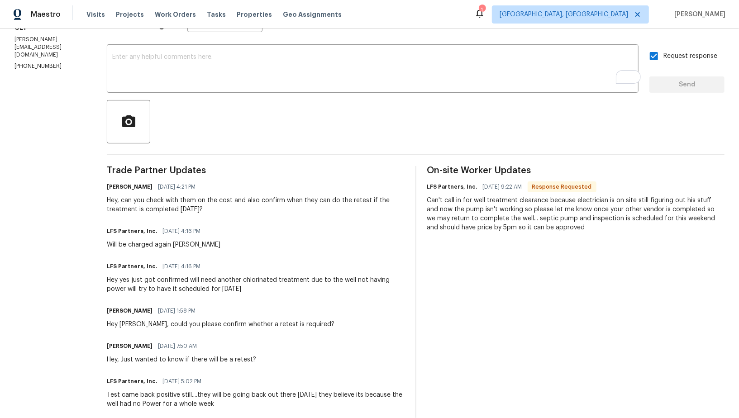
scroll to position [150, 0]
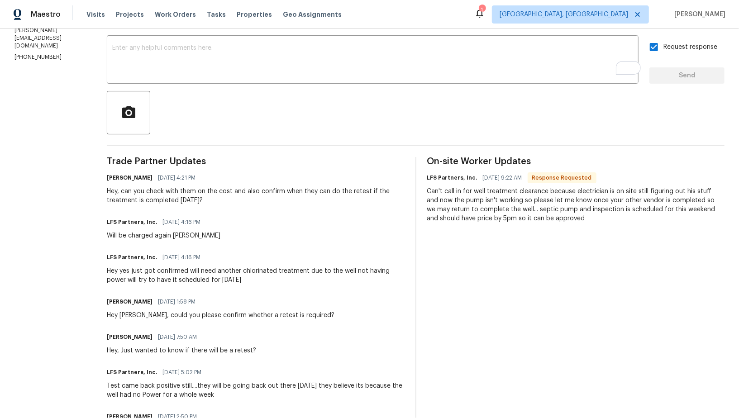
click at [239, 195] on div "Hey, can you check with them on the cost and also confirm when they can do the …" at bounding box center [256, 196] width 298 height 18
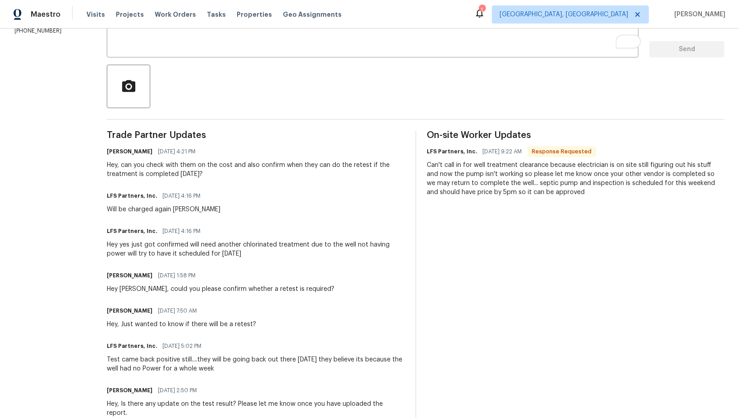
scroll to position [164, 0]
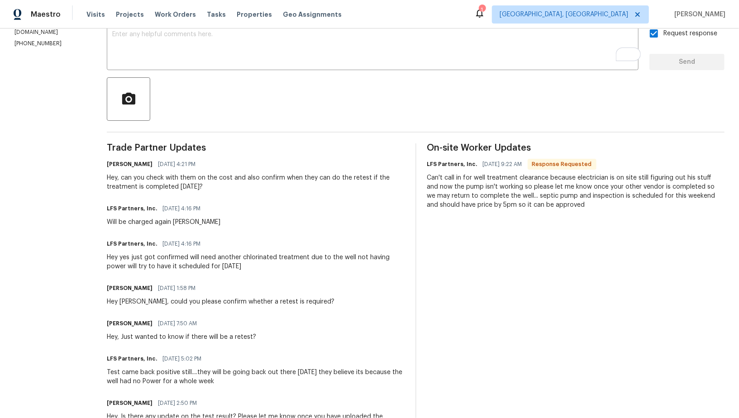
click at [258, 263] on div "Hey yes just got confirmed will need another chlorinated treatment due to the w…" at bounding box center [256, 262] width 298 height 18
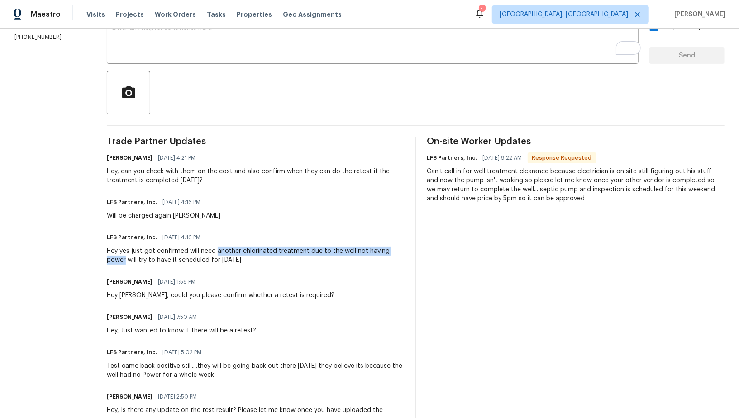
drag, startPoint x: 209, startPoint y: 251, endPoint x: 399, endPoint y: 253, distance: 189.7
click at [399, 253] on div "Hey yes just got confirmed will need another chlorinated treatment due to the w…" at bounding box center [256, 256] width 298 height 18
copy div "another chlorinated treatment due to the well not having power"
